Goal: Information Seeking & Learning: Learn about a topic

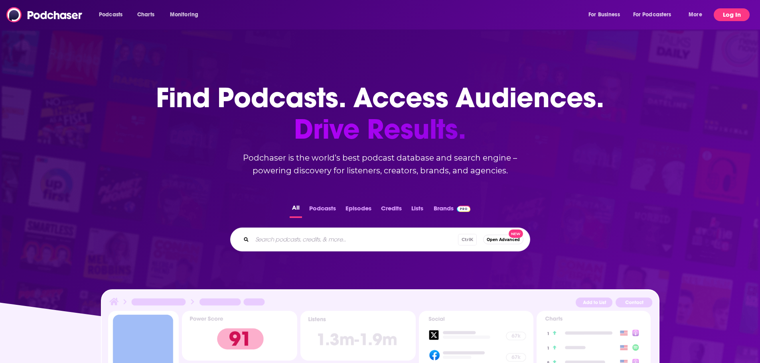
click at [744, 17] on button "Log In" at bounding box center [732, 14] width 36 height 13
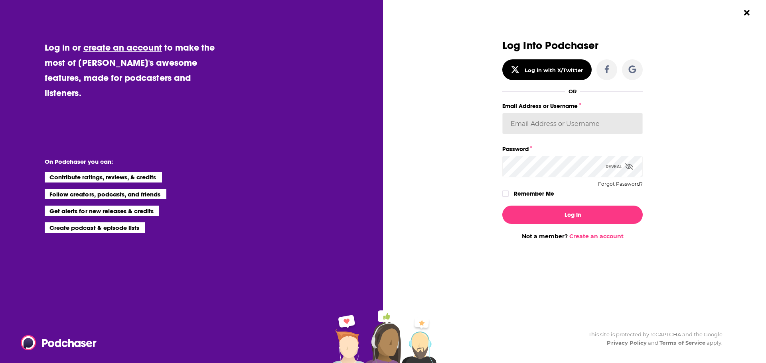
type input "[EMAIL_ADDRESS][DOMAIN_NAME]"
click at [560, 217] on button "Log In" at bounding box center [572, 215] width 140 height 18
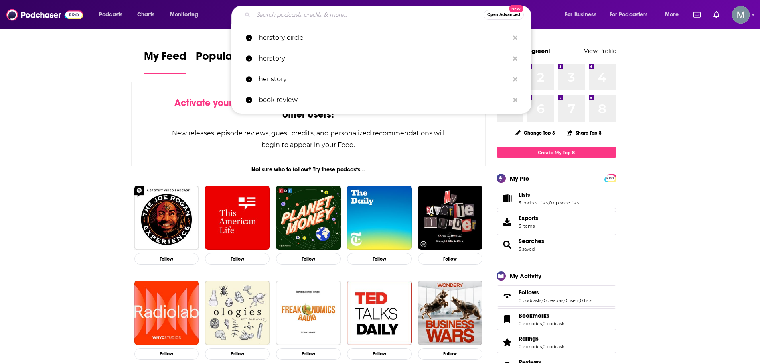
click at [393, 18] on input "Search podcasts, credits, & more..." at bounding box center [368, 14] width 230 height 13
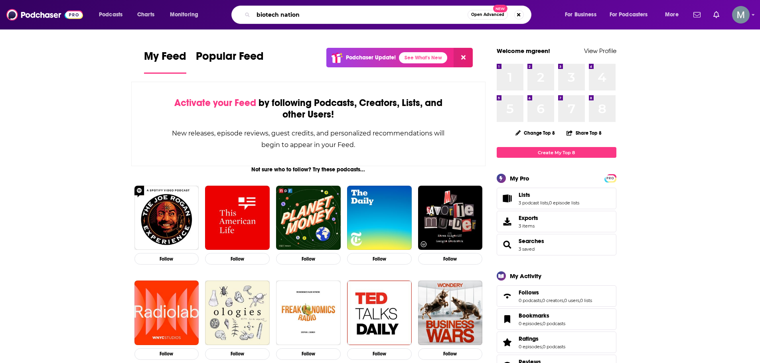
type input "biotech nation"
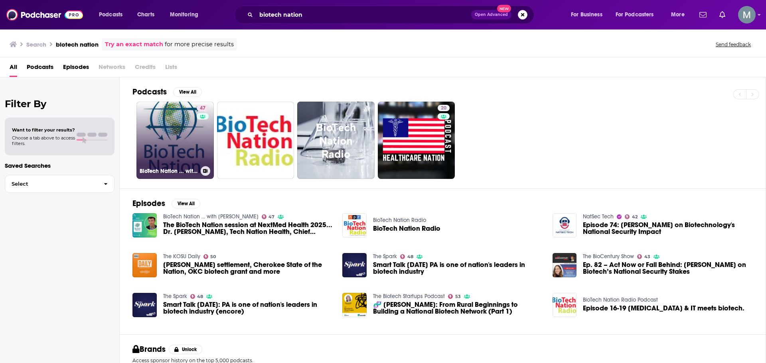
click at [191, 155] on link "47 BioTech Nation ... with [PERSON_NAME]" at bounding box center [174, 140] width 77 height 77
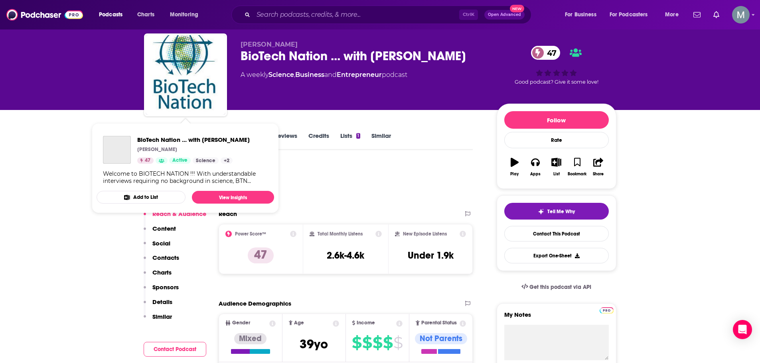
scroll to position [40, 0]
